Goal: Find contact information: Find contact information

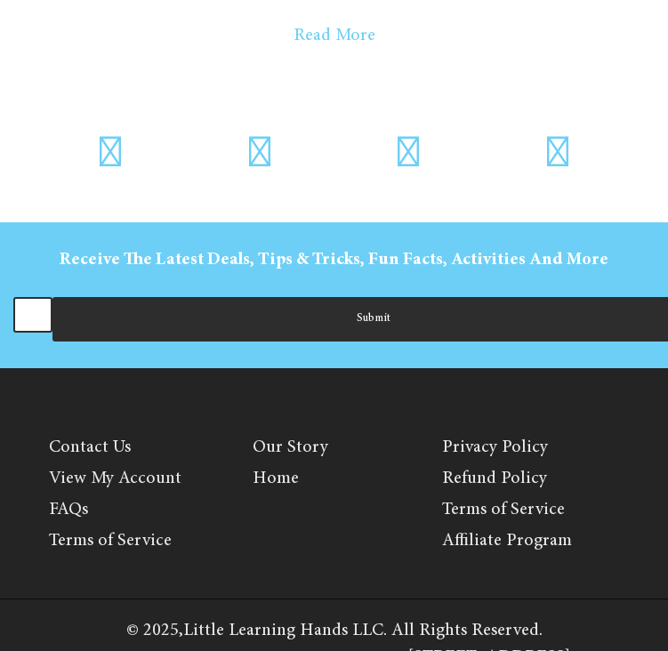
scroll to position [10791, 0]
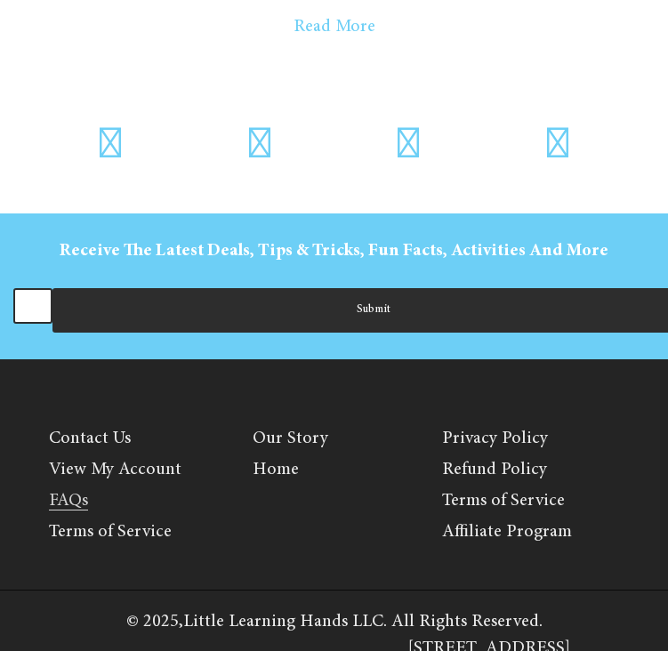
click at [72, 492] on link "FAQs" at bounding box center [68, 501] width 39 height 19
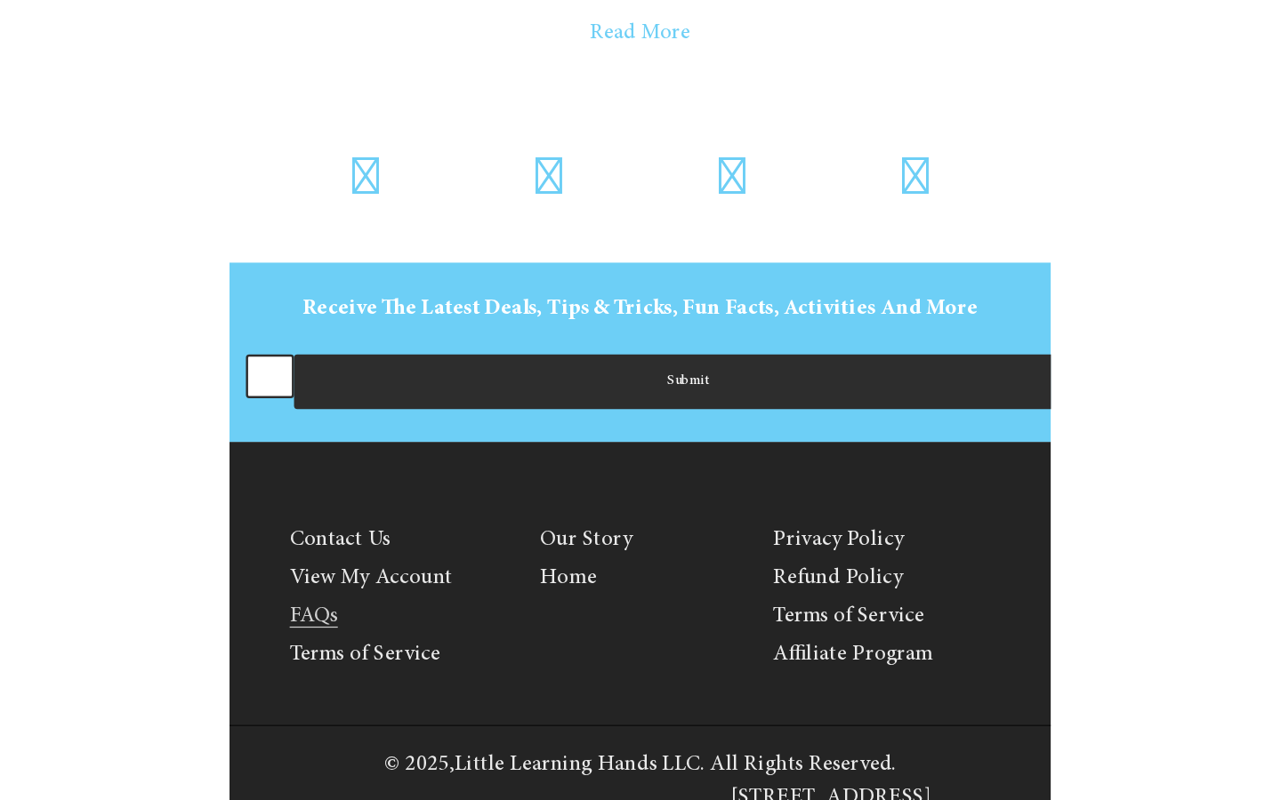
scroll to position [5073, 0]
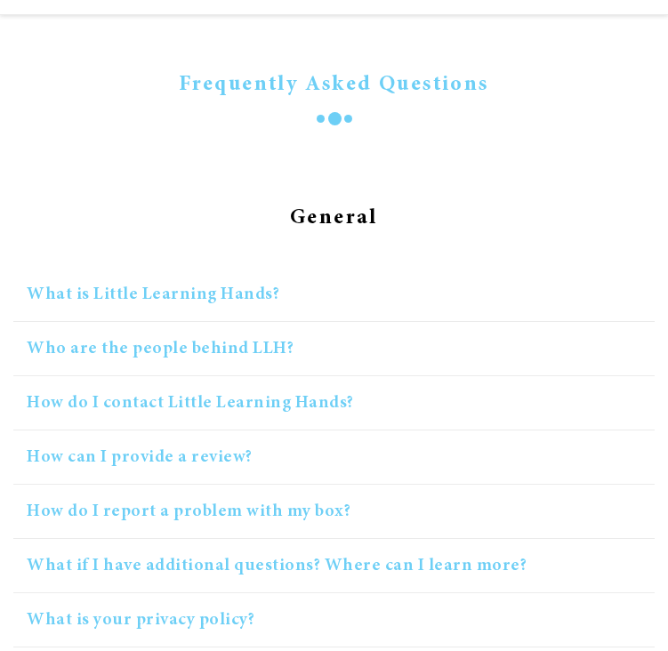
scroll to position [168, 0]
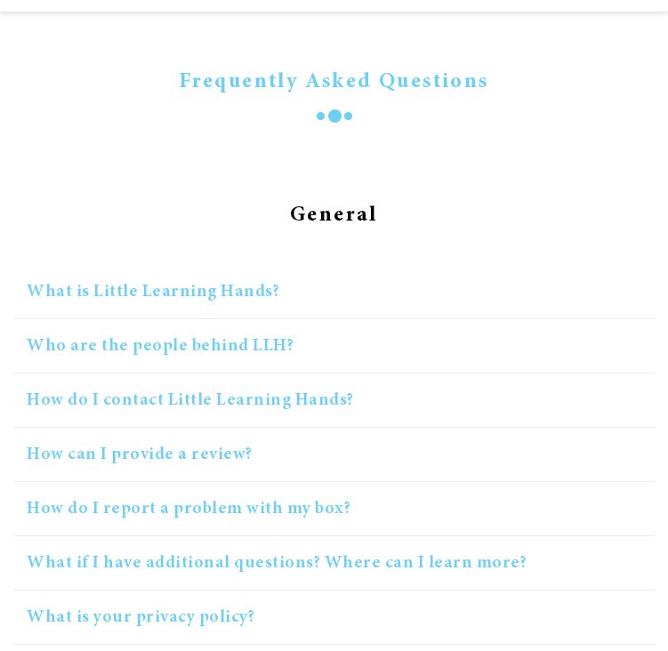
click at [189, 395] on button "How do I contact Little Learning Hands?" at bounding box center [333, 401] width 641 height 54
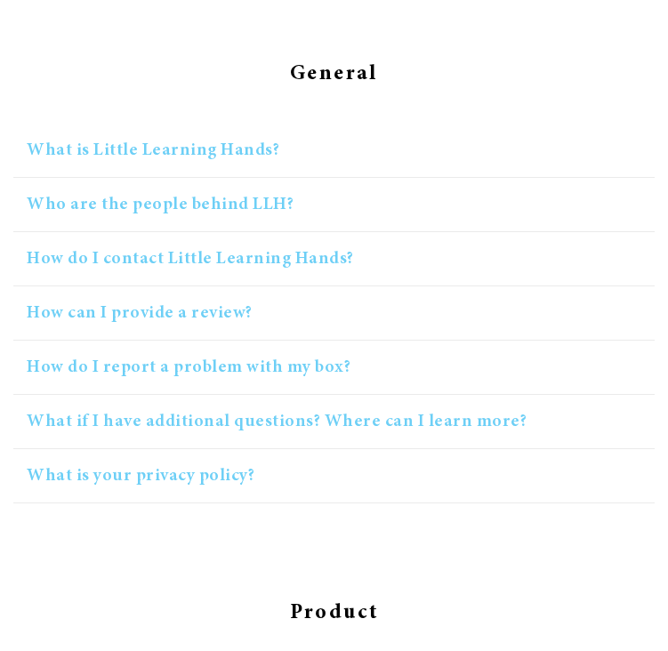
scroll to position [309, 0]
click at [199, 260] on button "How do I contact Little Learning Hands?" at bounding box center [333, 260] width 641 height 54
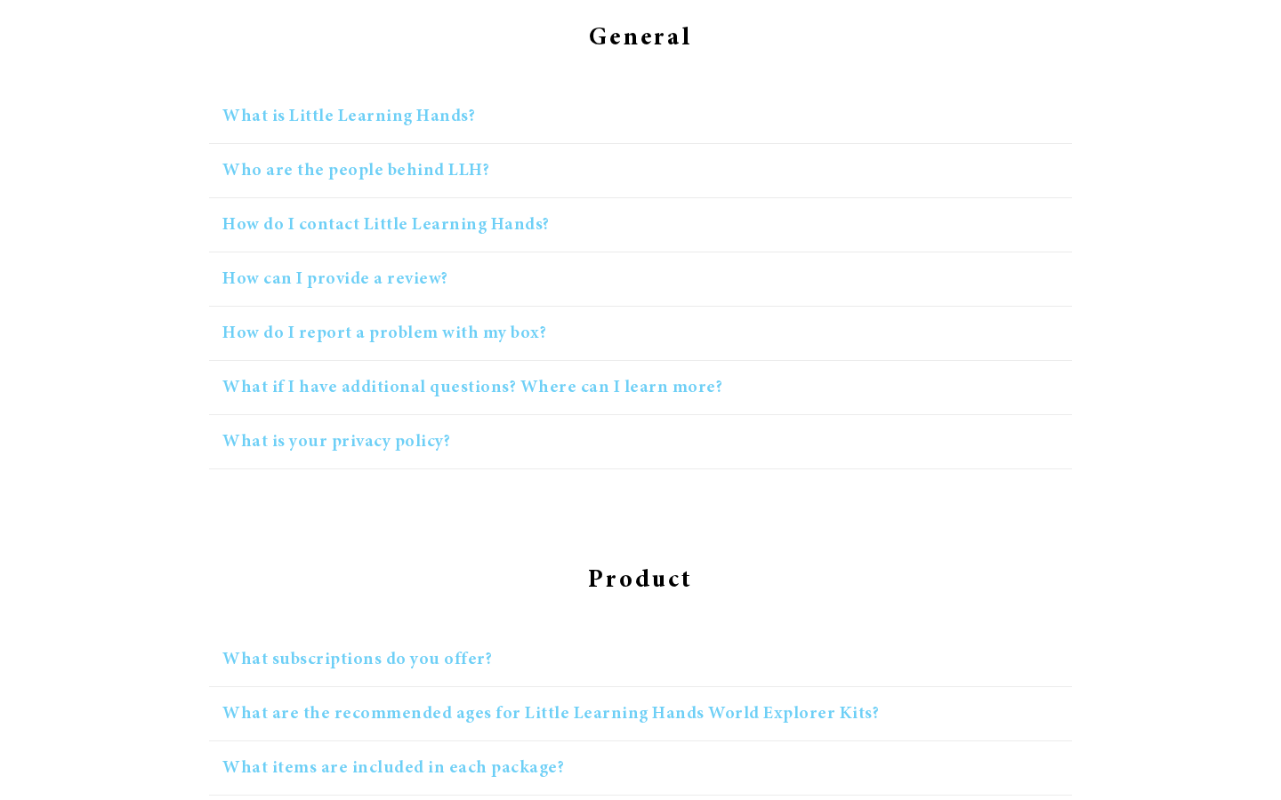
scroll to position [283, 0]
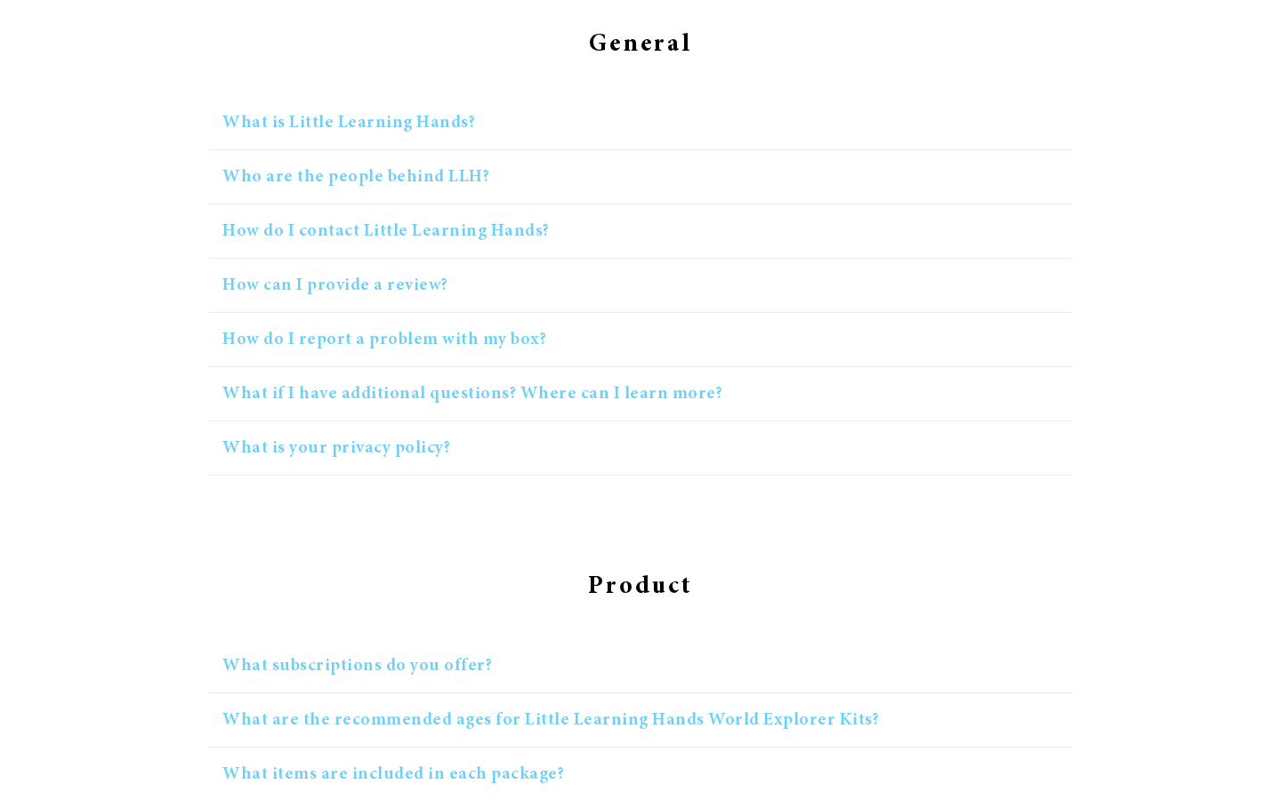
click at [385, 229] on button "How do I contact Little Learning Hands?" at bounding box center [640, 232] width 863 height 54
click at [380, 182] on button "Who are the people behind LLH?" at bounding box center [640, 177] width 863 height 54
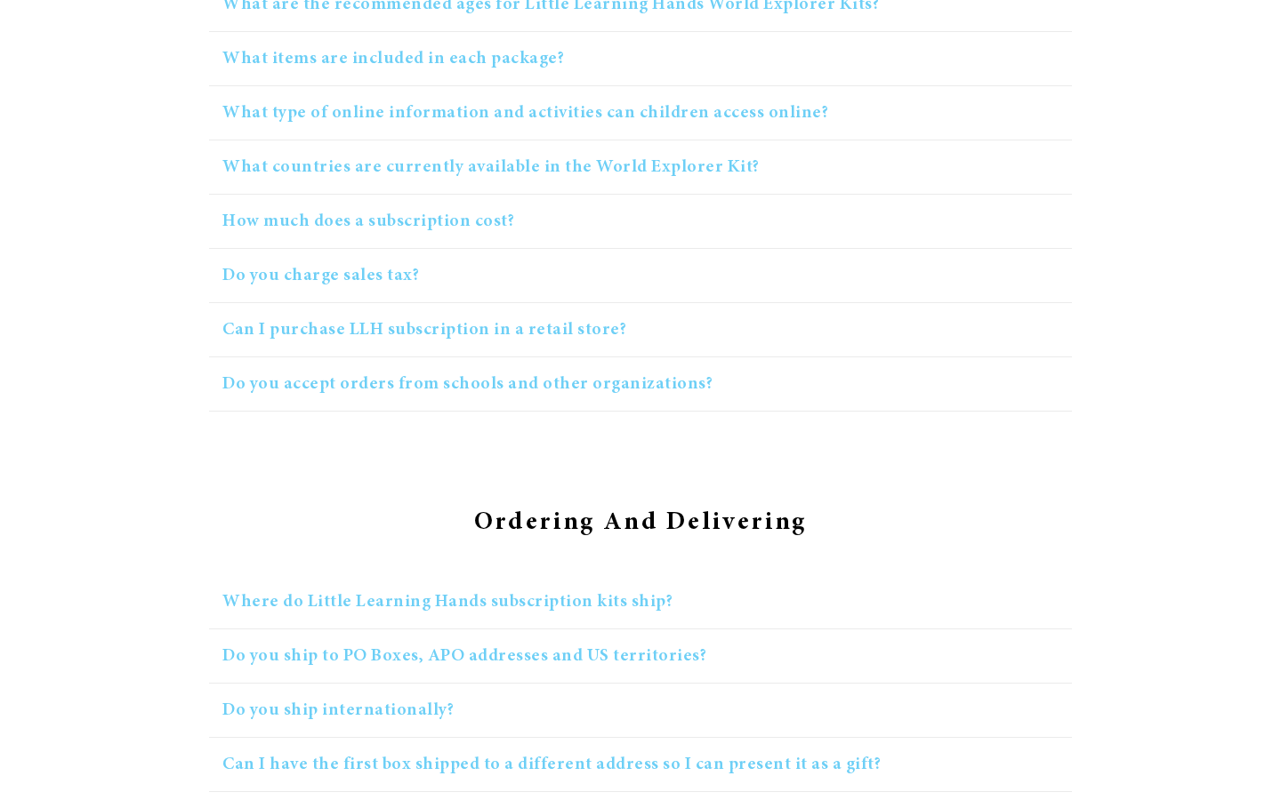
scroll to position [1214, 0]
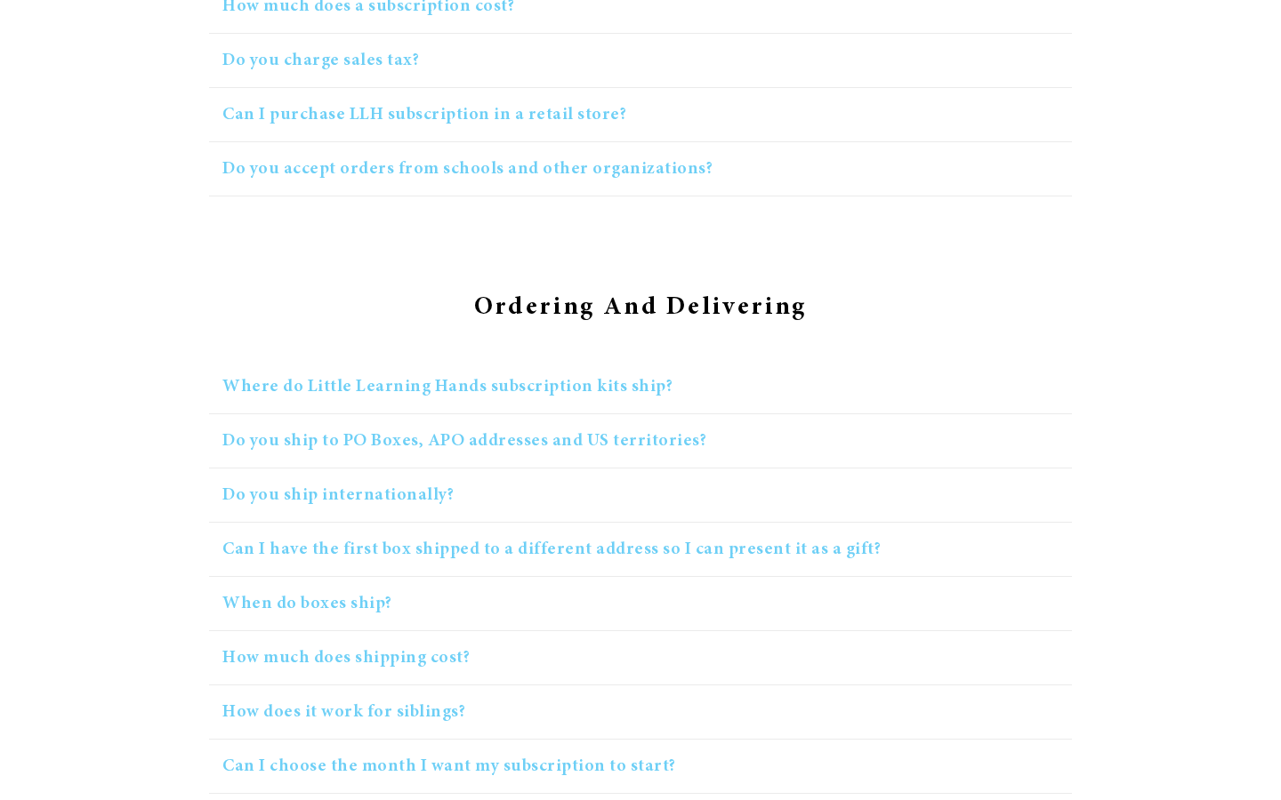
click at [456, 167] on button "Do you accept orders from schools and other organizations?" at bounding box center [640, 169] width 863 height 54
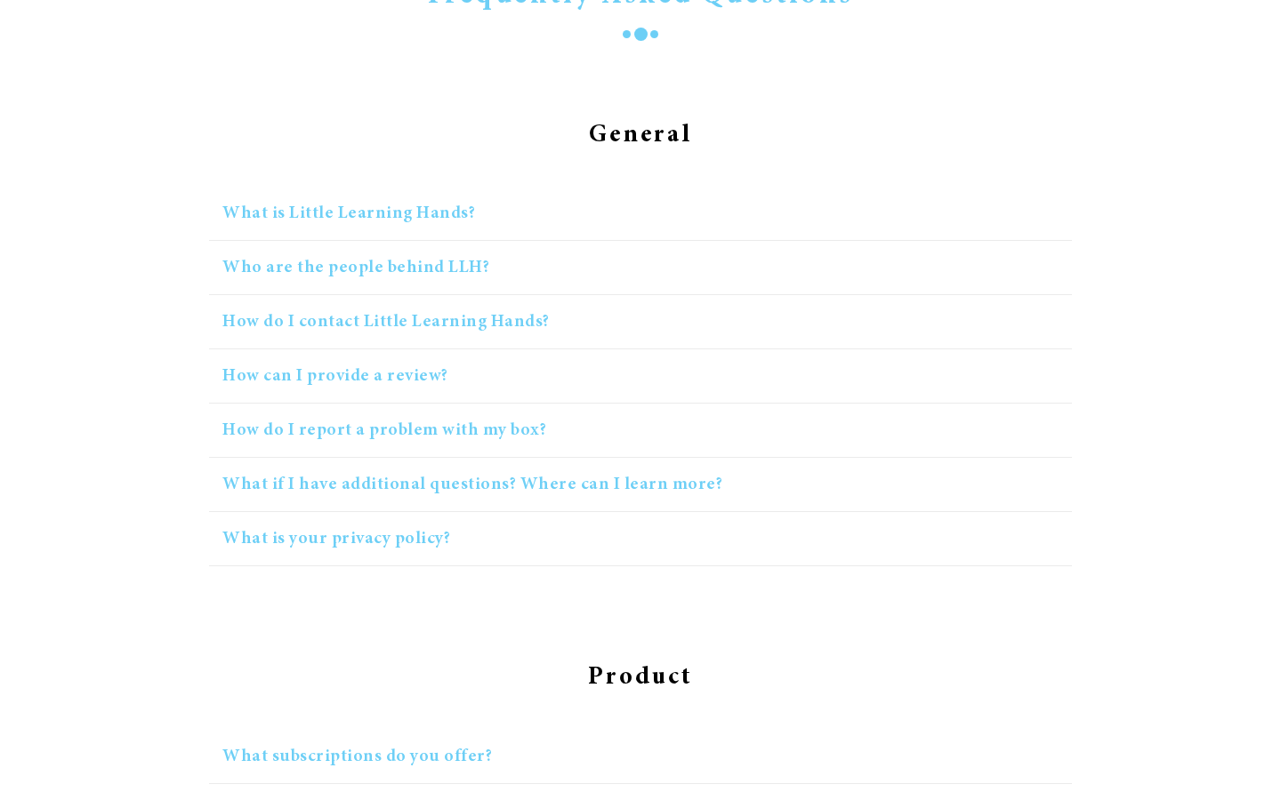
scroll to position [0, 0]
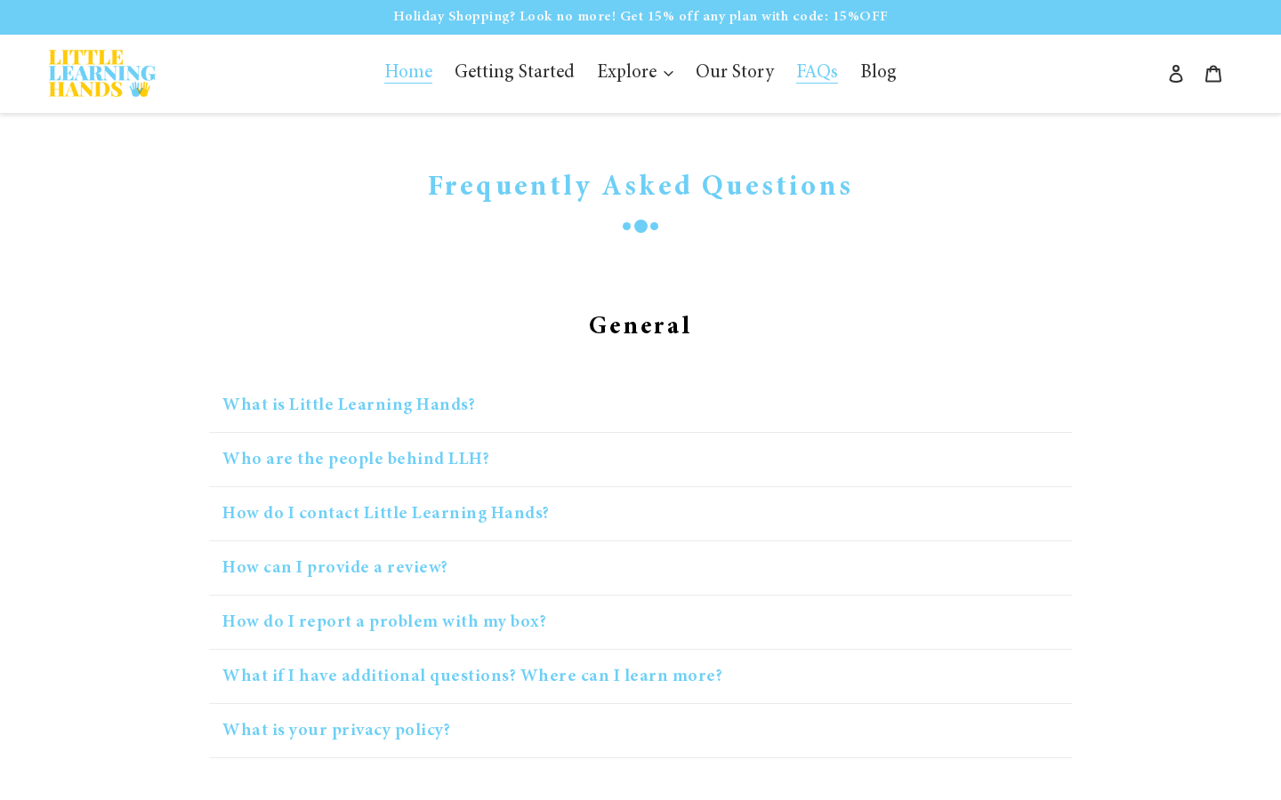
click at [408, 69] on span "Home" at bounding box center [408, 74] width 48 height 20
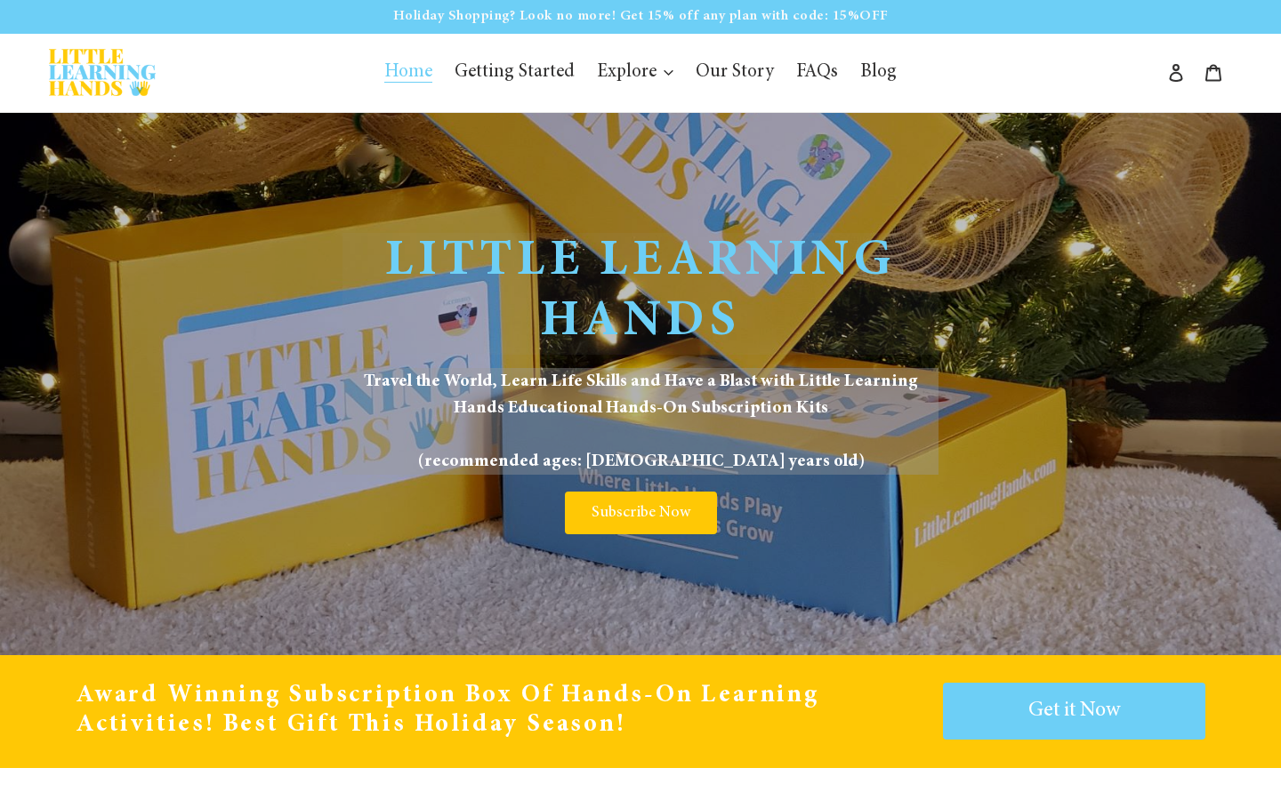
scroll to position [9, 0]
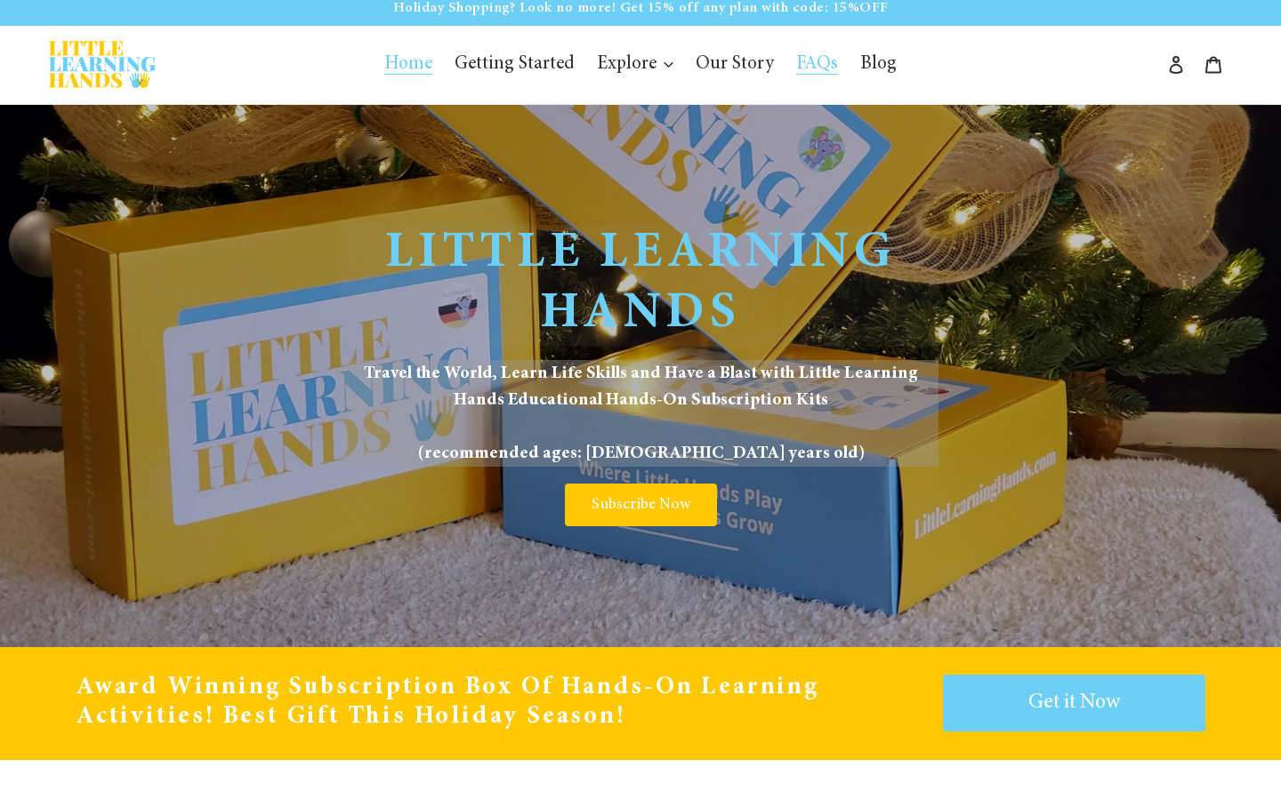
click at [818, 55] on span "FAQs" at bounding box center [817, 65] width 42 height 20
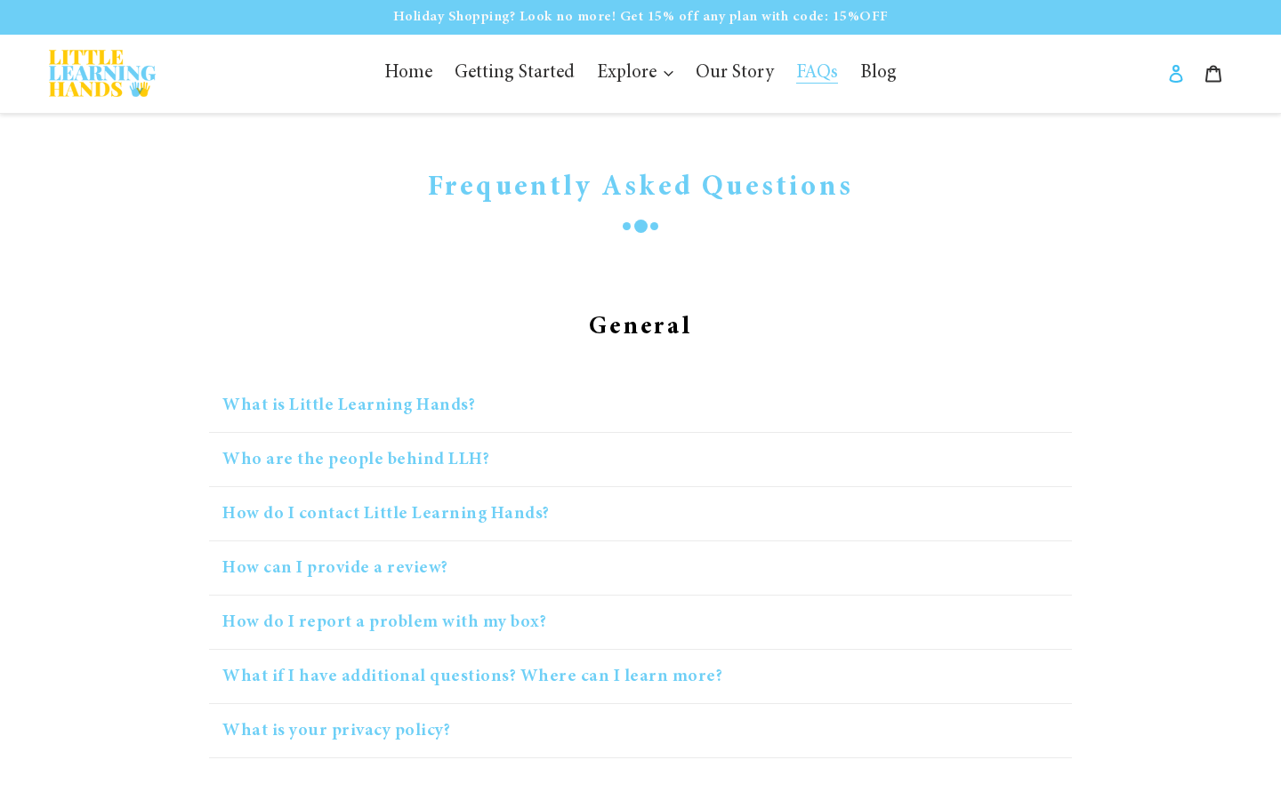
click at [1173, 76] on icon at bounding box center [1176, 74] width 18 height 18
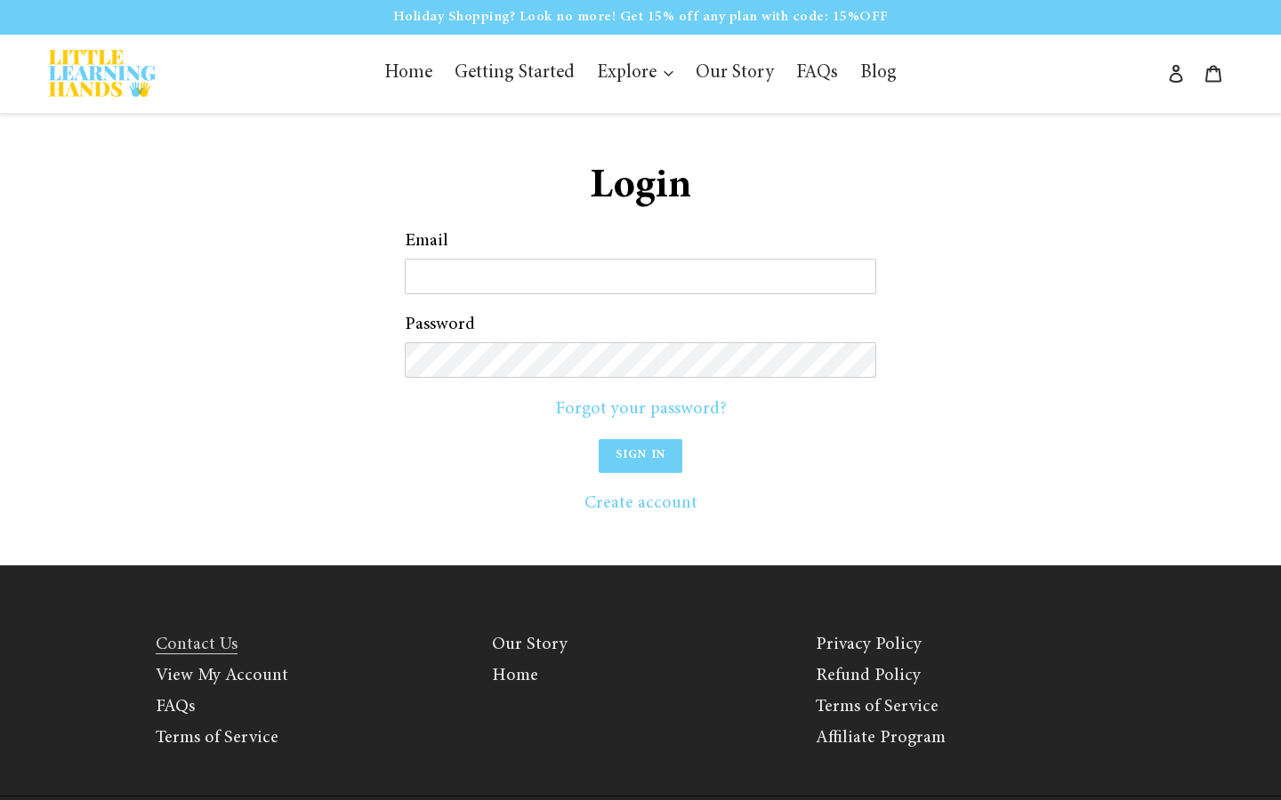
click at [187, 642] on link "Contact Us" at bounding box center [197, 645] width 82 height 19
